Goal: Task Accomplishment & Management: Manage account settings

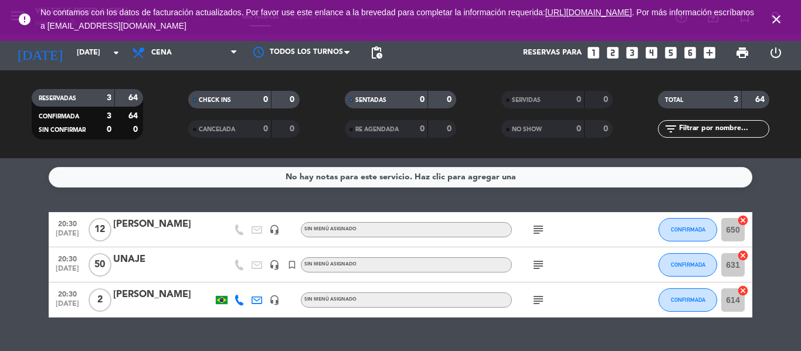
click at [778, 19] on icon "close" at bounding box center [777, 19] width 14 height 14
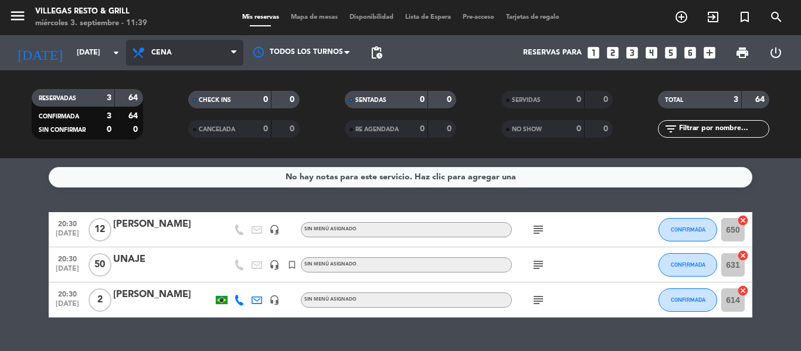
click at [176, 59] on span "Cena" at bounding box center [184, 53] width 117 height 26
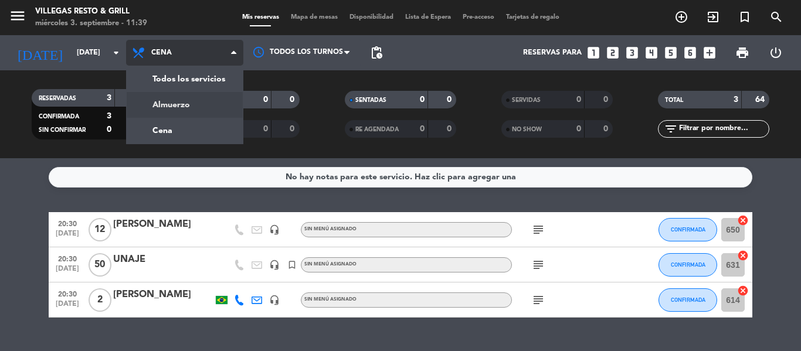
click at [191, 104] on div "menu [PERSON_NAME] Resto & Grill [DATE] 3. septiembre - 11:39 Mis reservas Mapa…" at bounding box center [400, 79] width 801 height 158
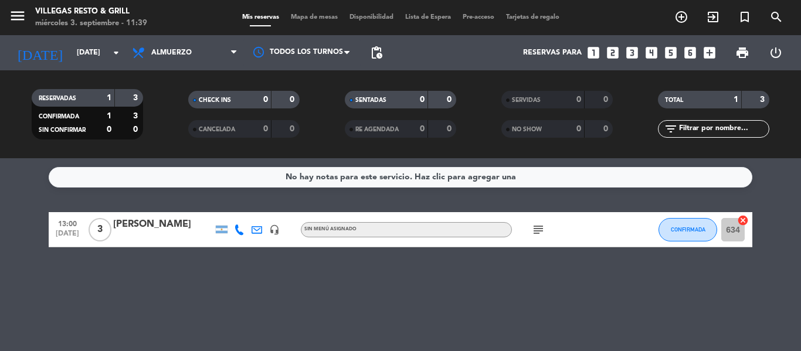
click at [537, 230] on icon "subject" at bounding box center [538, 230] width 14 height 14
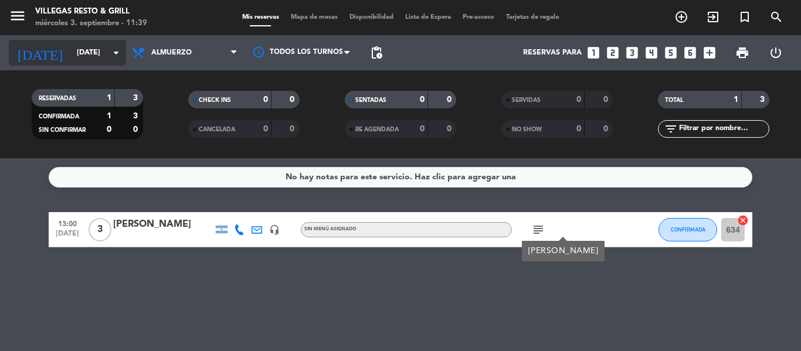
click at [120, 55] on icon "arrow_drop_down" at bounding box center [116, 53] width 14 height 14
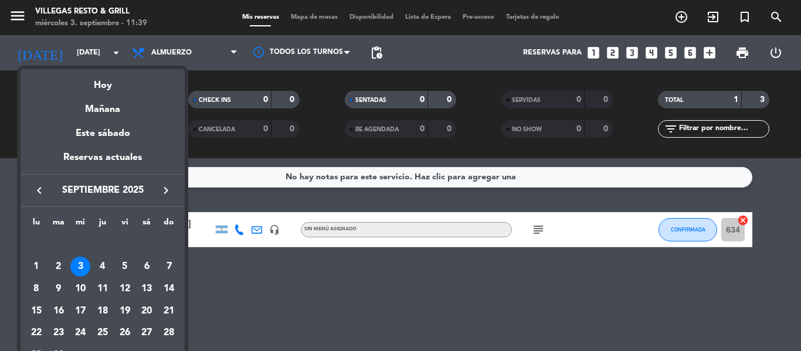
click at [181, 55] on div at bounding box center [400, 175] width 801 height 351
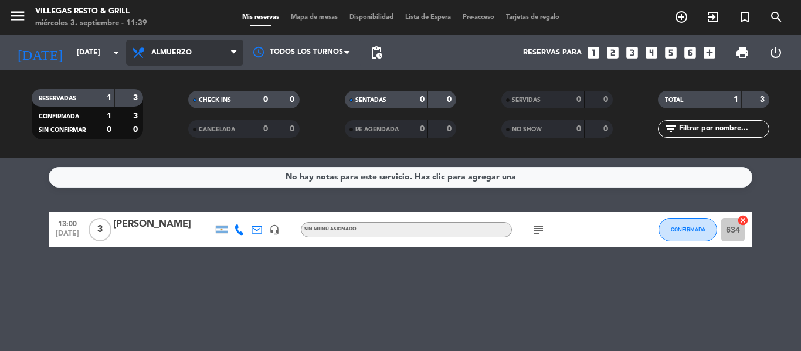
click at [197, 40] on span "Almuerzo" at bounding box center [184, 53] width 117 height 26
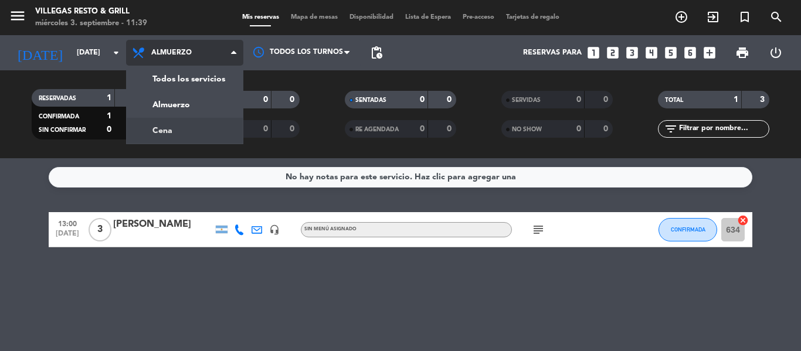
click at [174, 136] on div "menu [PERSON_NAME] Resto & Grill [DATE] 3. septiembre - 11:39 Mis reservas Mapa…" at bounding box center [400, 79] width 801 height 158
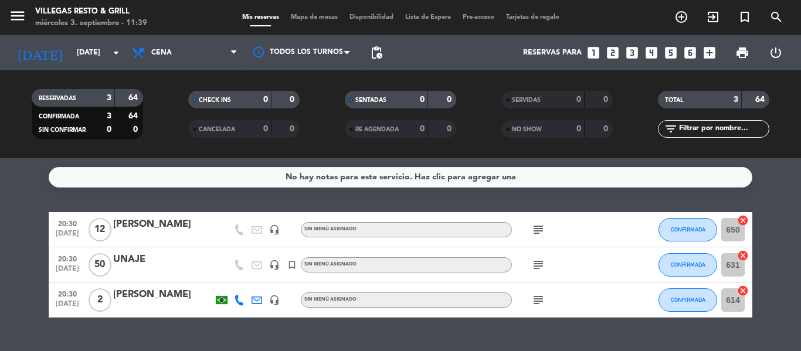
scroll to position [25, 0]
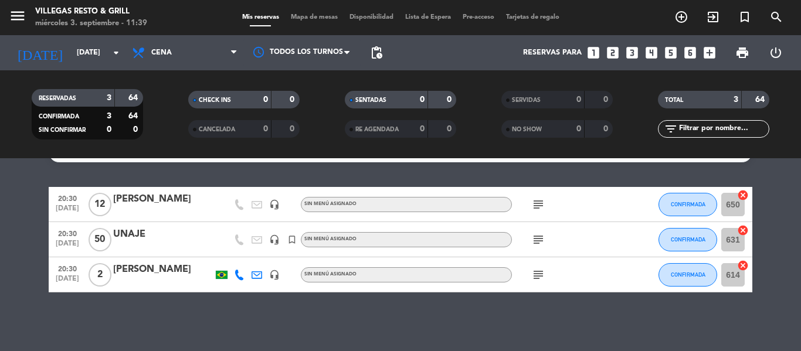
click at [534, 242] on icon "subject" at bounding box center [538, 240] width 14 height 14
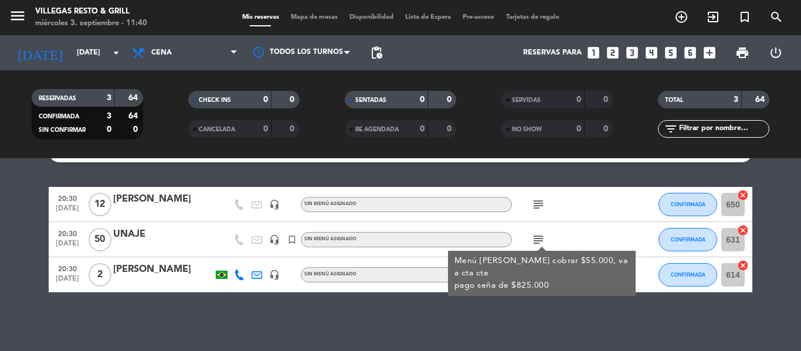
click at [536, 203] on icon "subject" at bounding box center [538, 205] width 14 height 14
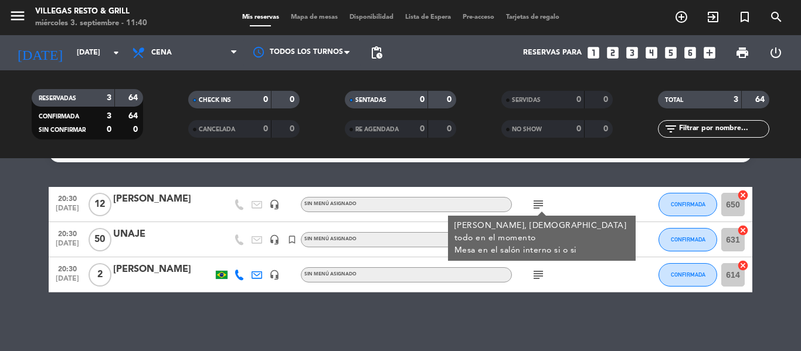
click at [534, 276] on icon "subject" at bounding box center [538, 275] width 14 height 14
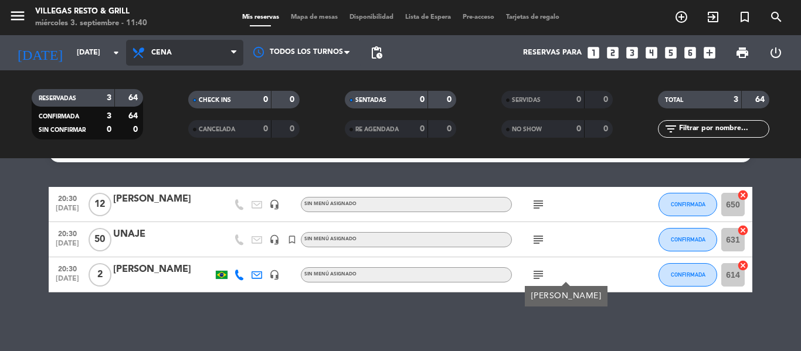
click at [170, 48] on span "Cena" at bounding box center [184, 53] width 117 height 26
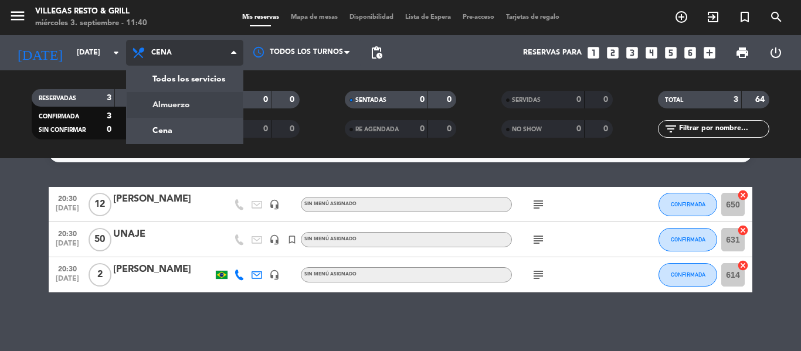
click at [195, 105] on div "menu [PERSON_NAME] Resto & Grill [DATE] 3. septiembre - 11:40 Mis reservas Mapa…" at bounding box center [400, 79] width 801 height 158
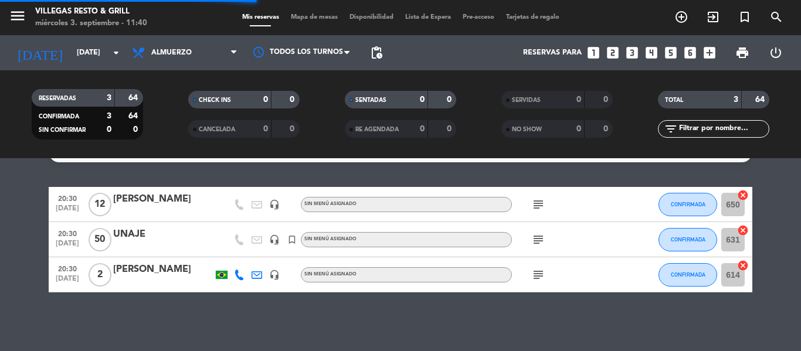
scroll to position [0, 0]
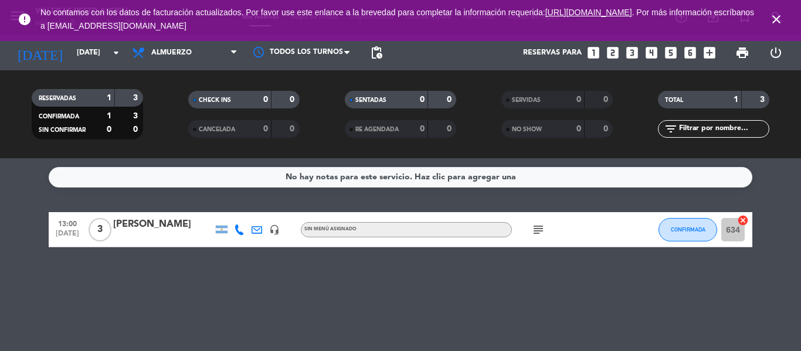
click at [540, 236] on icon "subject" at bounding box center [538, 230] width 14 height 14
click at [518, 314] on div "No hay notas para este servicio. Haz clic para agregar una 13:00 [DATE] 3 [PERS…" at bounding box center [400, 254] width 801 height 193
